Goal: Task Accomplishment & Management: Use online tool/utility

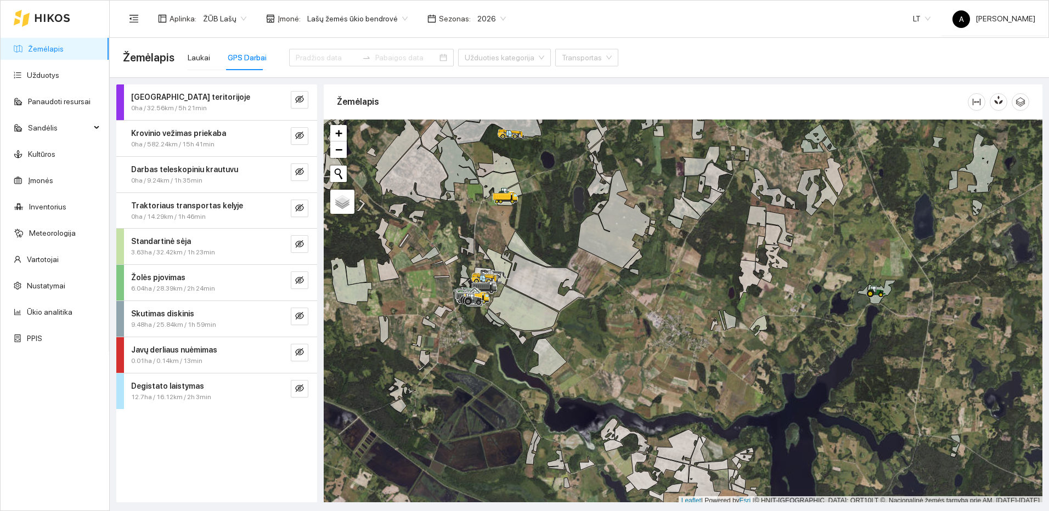
scroll to position [3, 0]
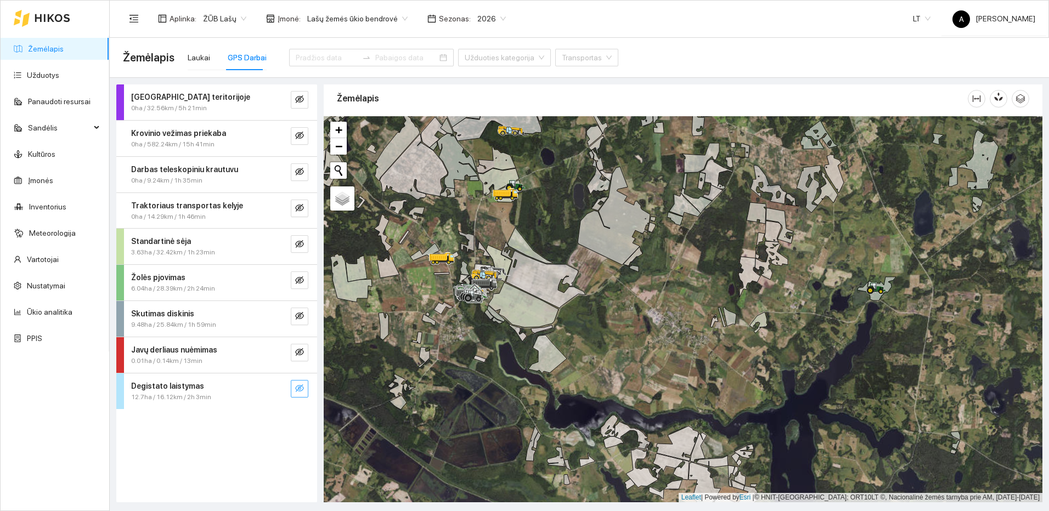
click at [306, 395] on button "button" at bounding box center [300, 389] width 18 height 18
click at [280, 389] on icon "search" at bounding box center [277, 388] width 9 height 9
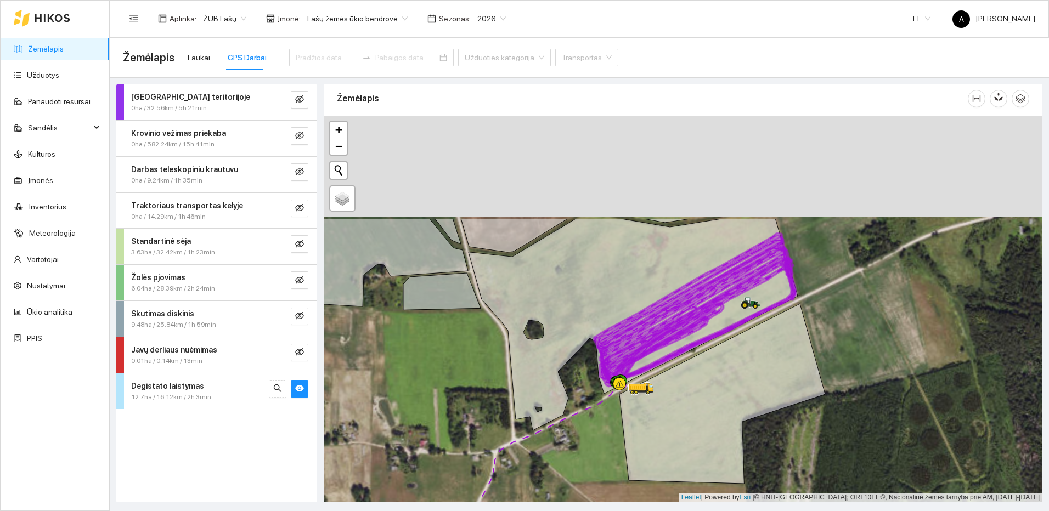
click at [687, 359] on div at bounding box center [683, 309] width 719 height 386
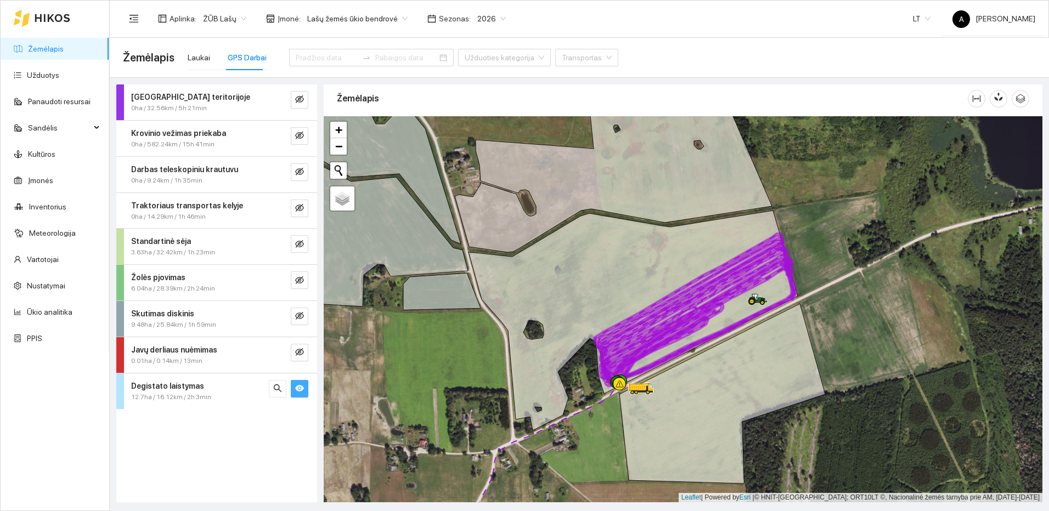
click at [303, 390] on icon "eye" at bounding box center [299, 388] width 9 height 9
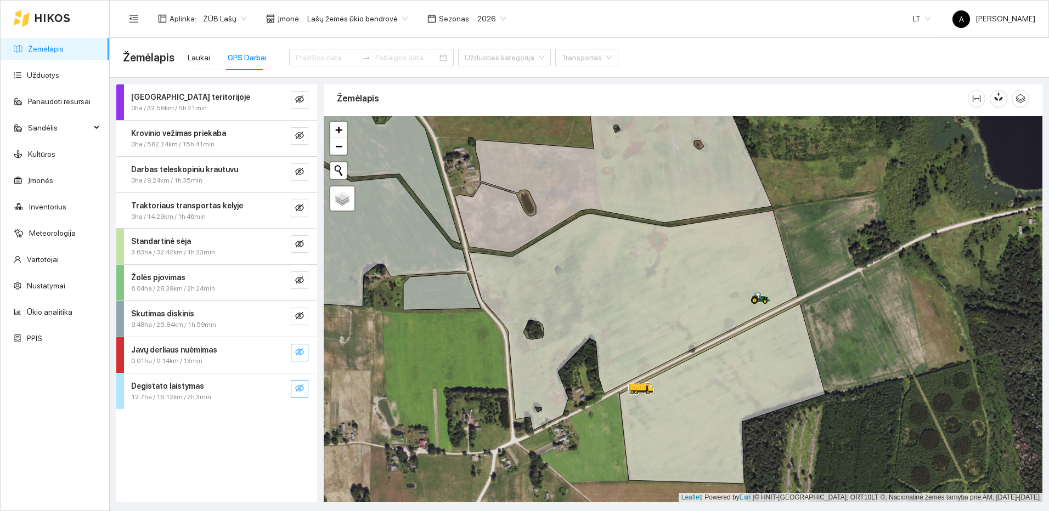
click at [307, 347] on button "button" at bounding box center [300, 353] width 18 height 18
click at [305, 356] on button "button" at bounding box center [300, 353] width 18 height 18
click at [303, 356] on icon "eye-invisible" at bounding box center [299, 352] width 9 height 9
click at [303, 356] on icon "eye" at bounding box center [299, 352] width 9 height 9
click at [305, 316] on button "button" at bounding box center [300, 317] width 18 height 18
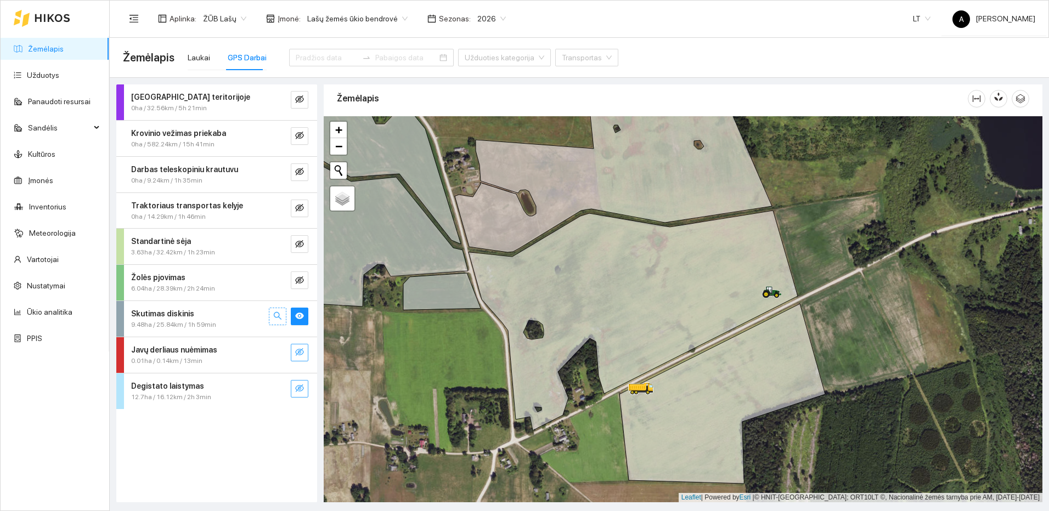
click at [283, 316] on button "button" at bounding box center [278, 317] width 18 height 18
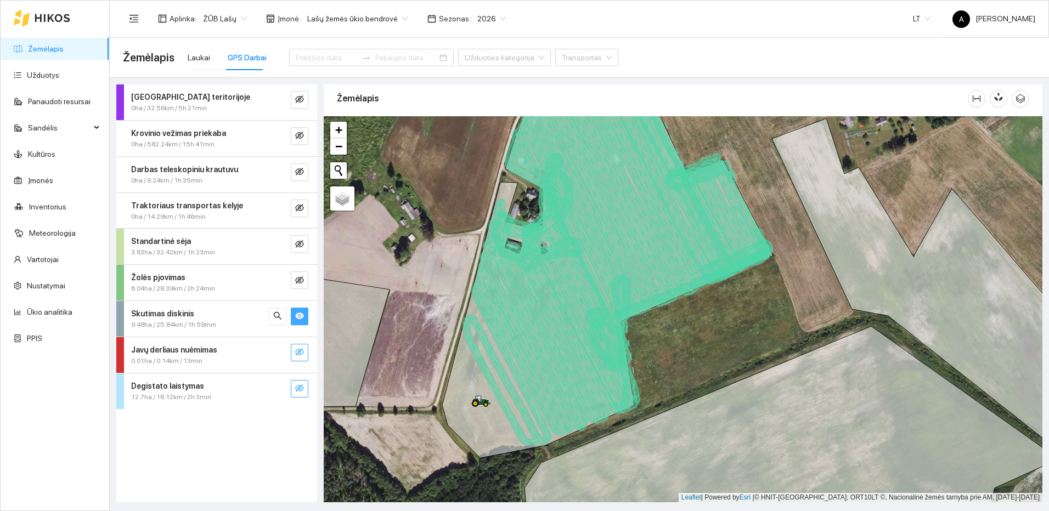
click at [303, 319] on icon "eye" at bounding box center [299, 316] width 9 height 9
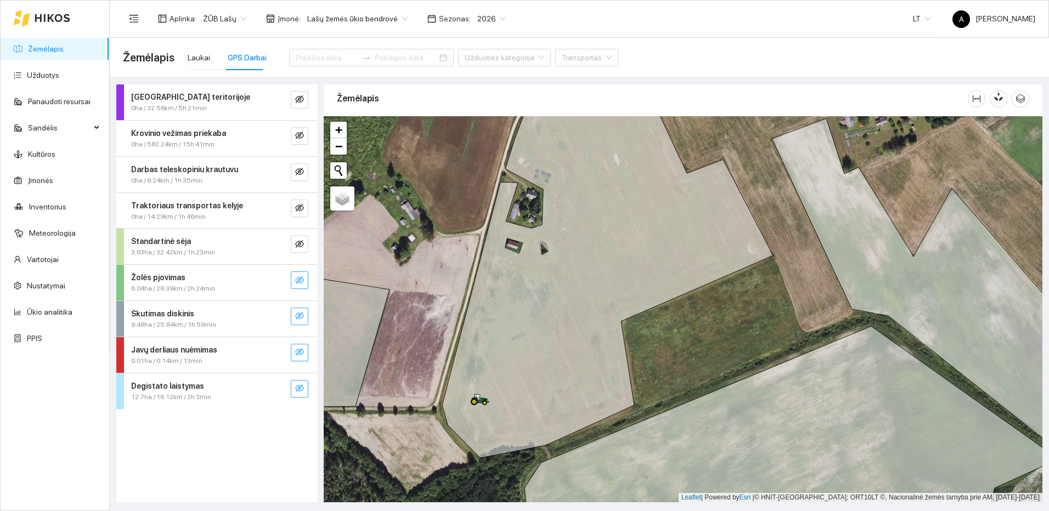
click at [306, 279] on button "button" at bounding box center [300, 281] width 18 height 18
click at [278, 280] on icon "search" at bounding box center [277, 280] width 9 height 9
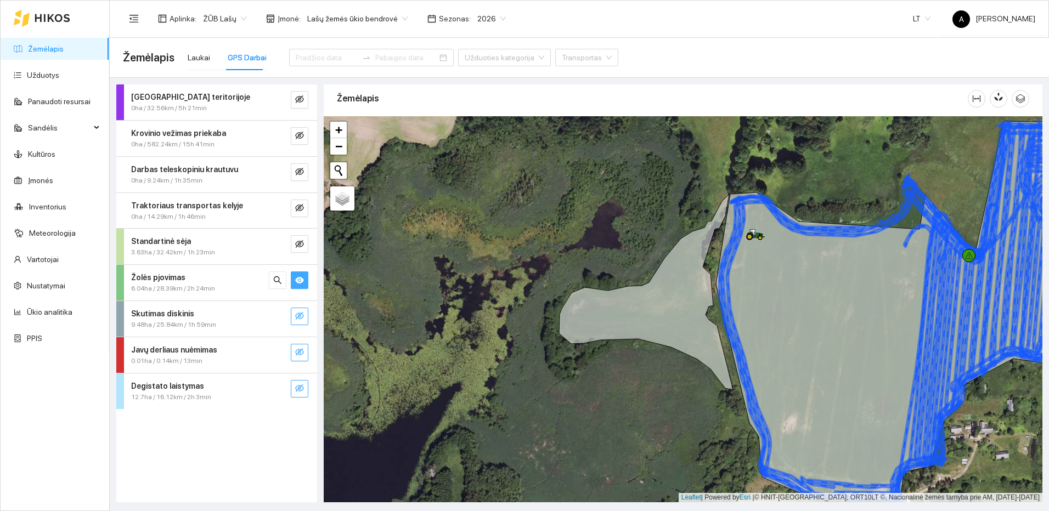
click at [299, 281] on icon "eye" at bounding box center [299, 280] width 9 height 9
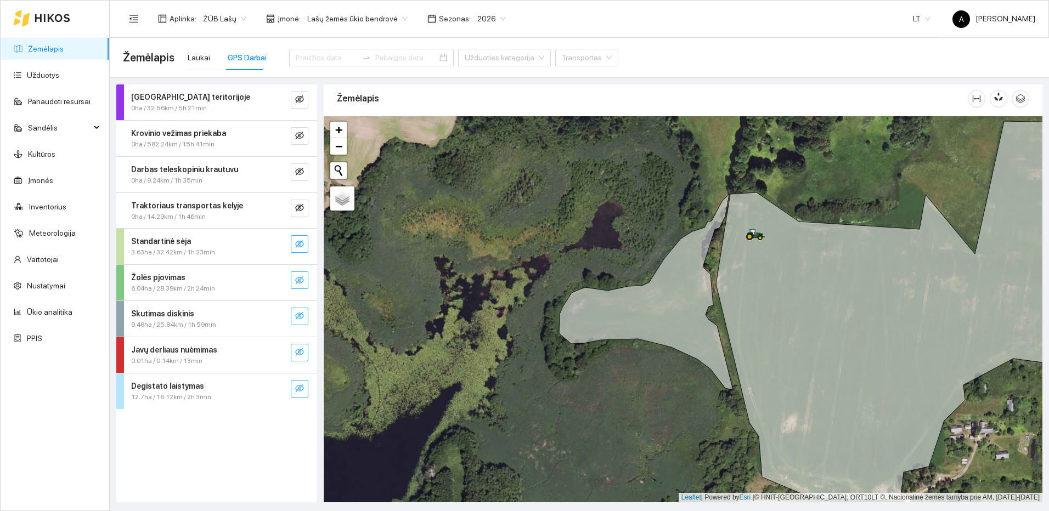
click at [303, 245] on icon "eye-invisible" at bounding box center [299, 244] width 9 height 8
click at [283, 245] on button "button" at bounding box center [278, 244] width 18 height 18
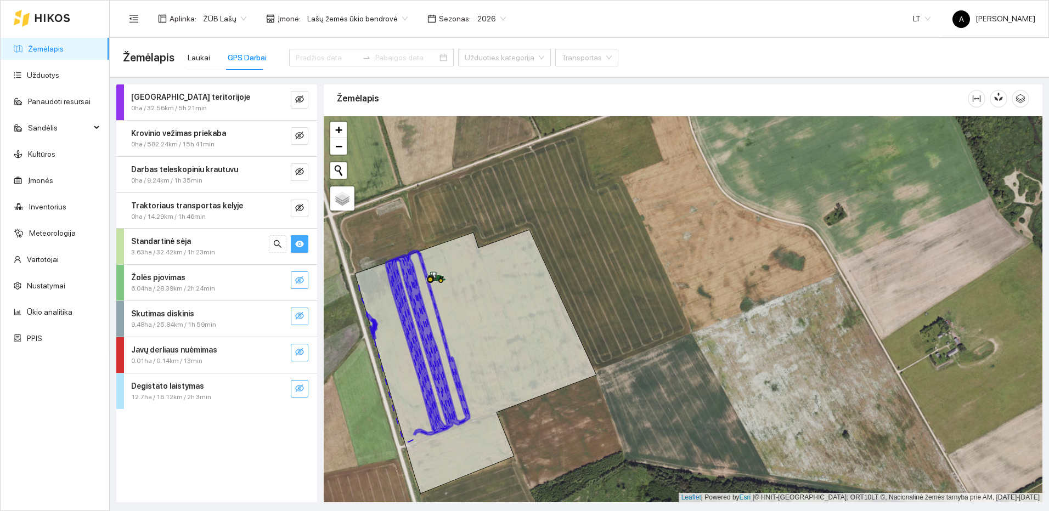
click at [300, 242] on icon "eye" at bounding box center [299, 244] width 9 height 7
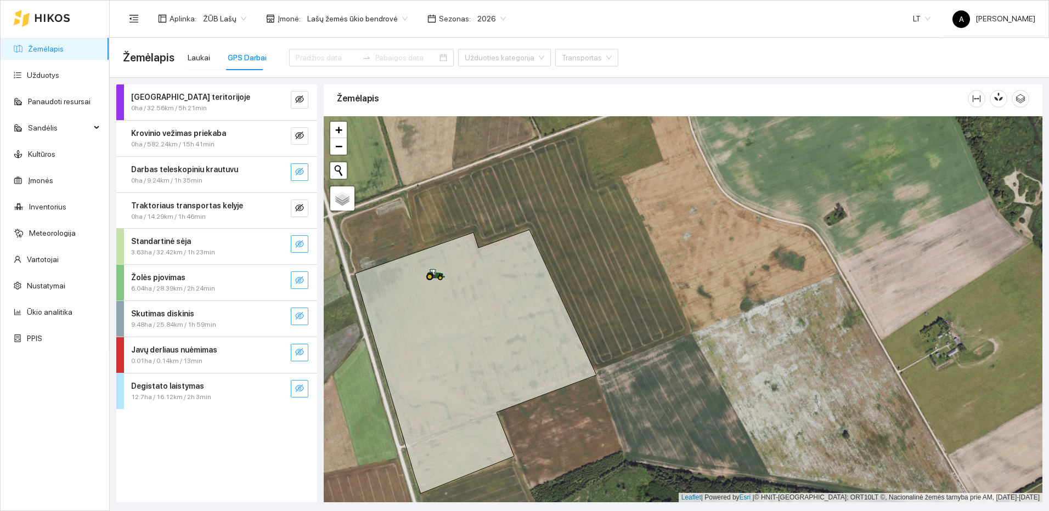
click at [301, 170] on icon "eye-invisible" at bounding box center [299, 171] width 9 height 9
click at [283, 170] on button "button" at bounding box center [278, 173] width 18 height 18
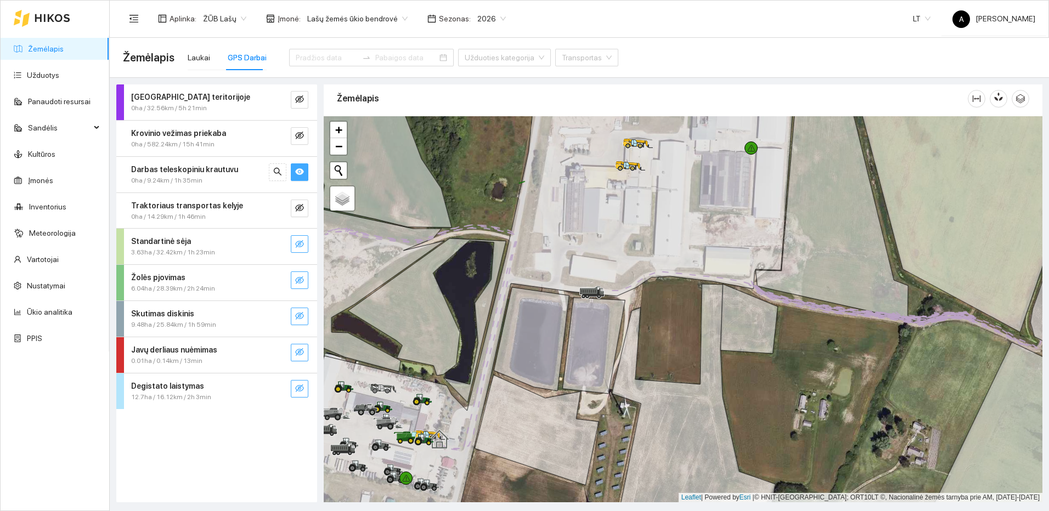
click at [297, 176] on icon "eye" at bounding box center [299, 171] width 9 height 9
click at [300, 137] on icon "eye-invisible" at bounding box center [300, 136] width 2 height 2
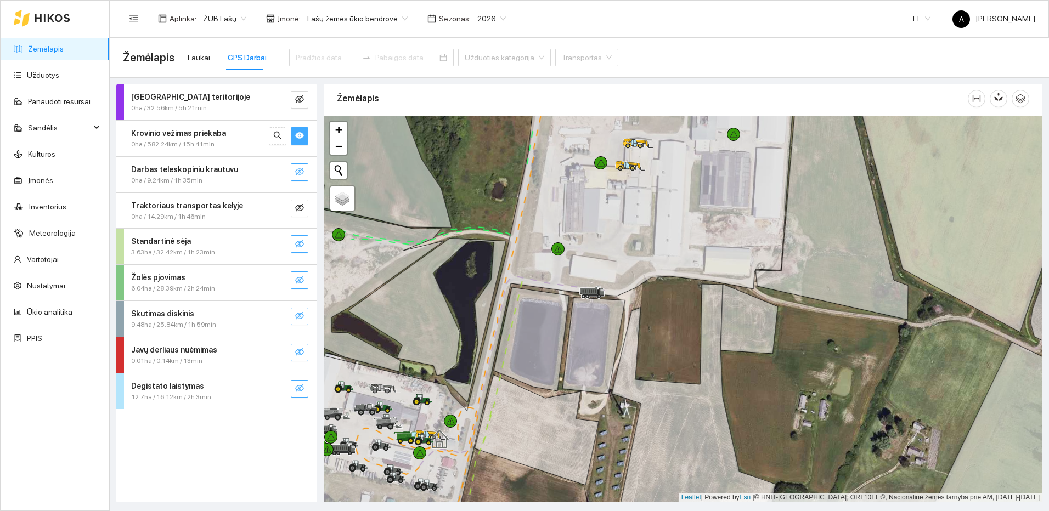
click at [300, 136] on icon "eye" at bounding box center [299, 135] width 9 height 7
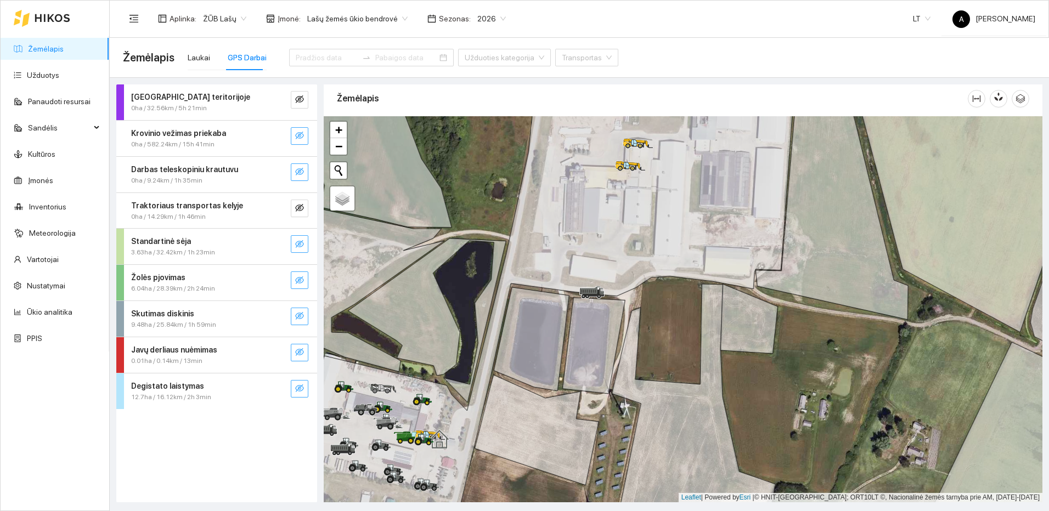
click at [289, 209] on div at bounding box center [289, 209] width 40 height 18
click at [302, 210] on icon "eye-invisible" at bounding box center [299, 208] width 9 height 8
click at [302, 210] on icon "eye" at bounding box center [299, 208] width 9 height 7
click at [295, 135] on icon "eye-invisible" at bounding box center [299, 135] width 9 height 9
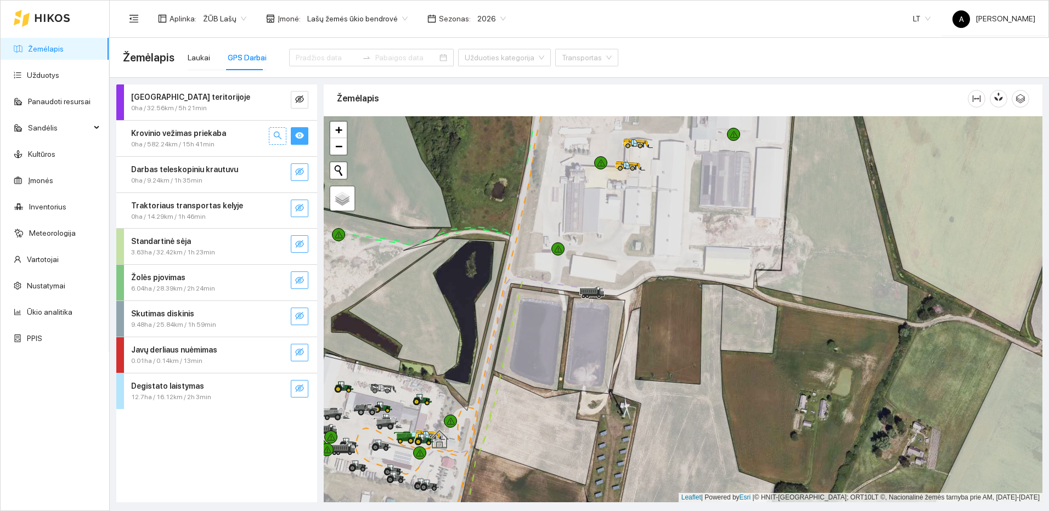
click at [280, 136] on icon "search" at bounding box center [277, 135] width 9 height 9
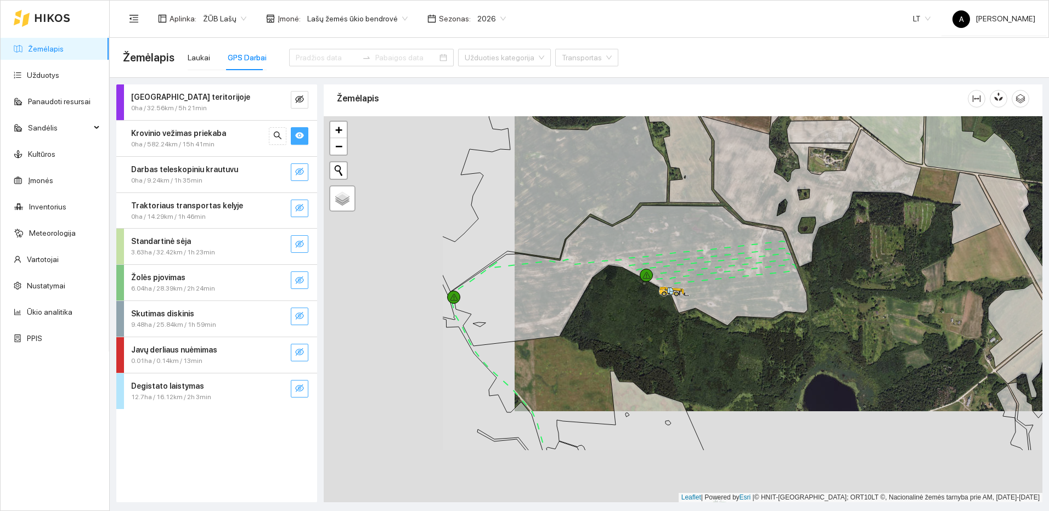
drag, startPoint x: 522, startPoint y: 417, endPoint x: 713, endPoint y: 326, distance: 211.6
click at [713, 326] on div at bounding box center [683, 309] width 719 height 386
